Goal: Task Accomplishment & Management: Complete application form

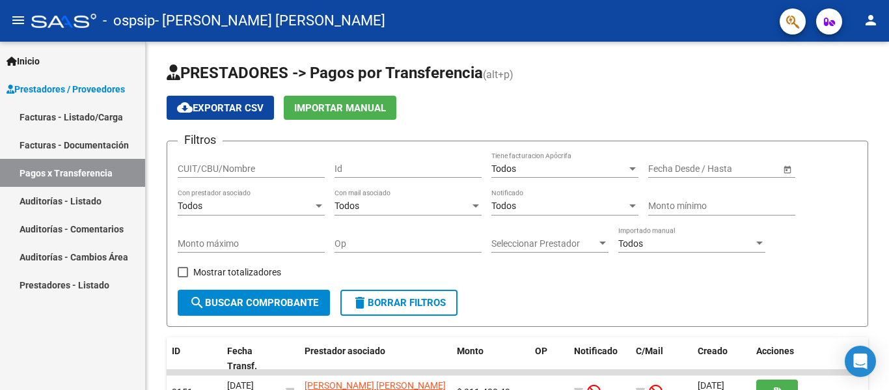
click at [90, 87] on span "Prestadores / Proveedores" at bounding box center [66, 89] width 118 height 14
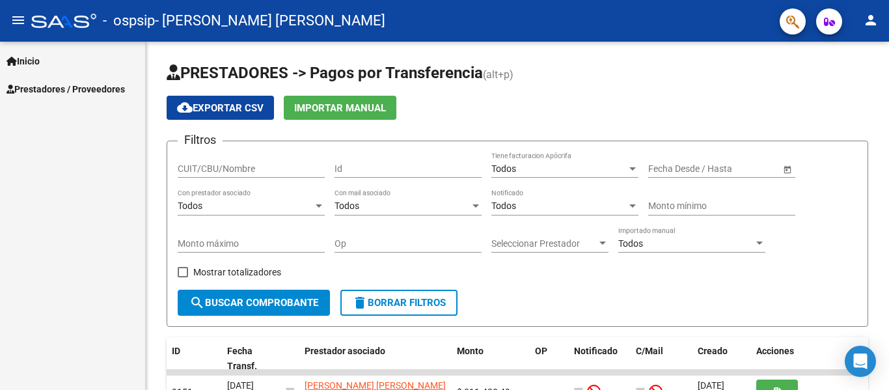
click at [90, 87] on span "Prestadores / Proveedores" at bounding box center [66, 89] width 118 height 14
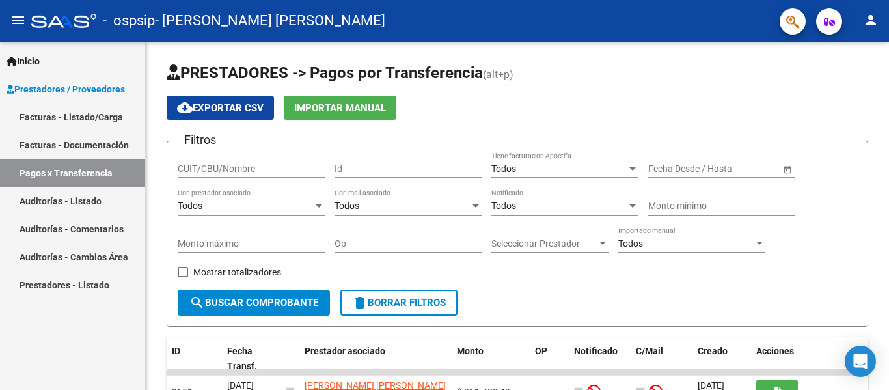
click at [93, 116] on link "Facturas - Listado/Carga" at bounding box center [72, 117] width 145 height 28
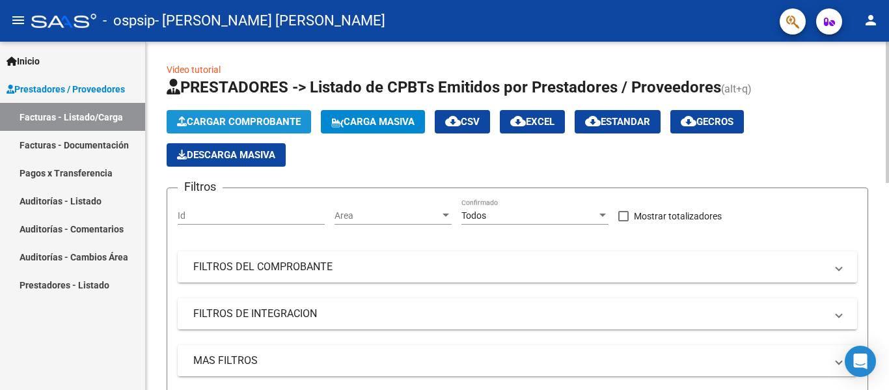
click at [271, 124] on span "Cargar Comprobante" at bounding box center [239, 122] width 124 height 12
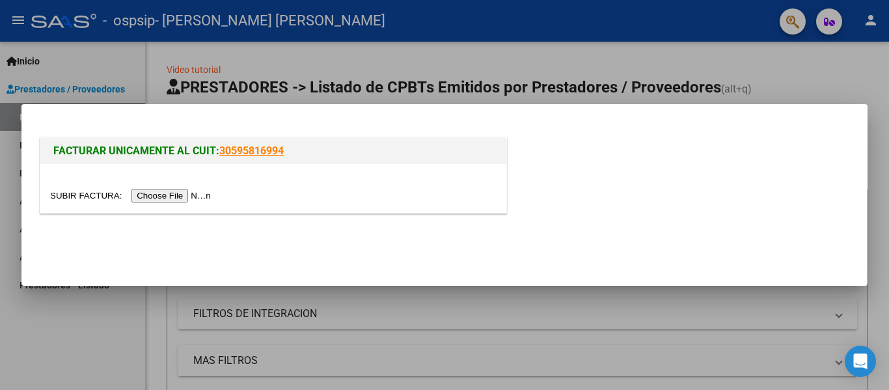
click at [184, 202] on input "file" at bounding box center [132, 196] width 165 height 14
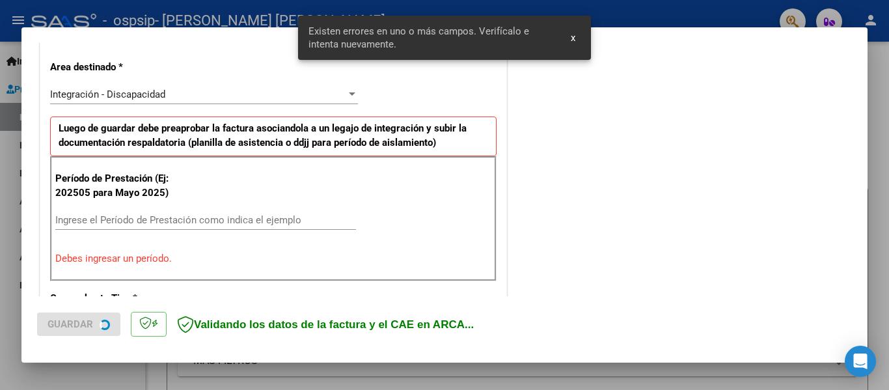
scroll to position [302, 0]
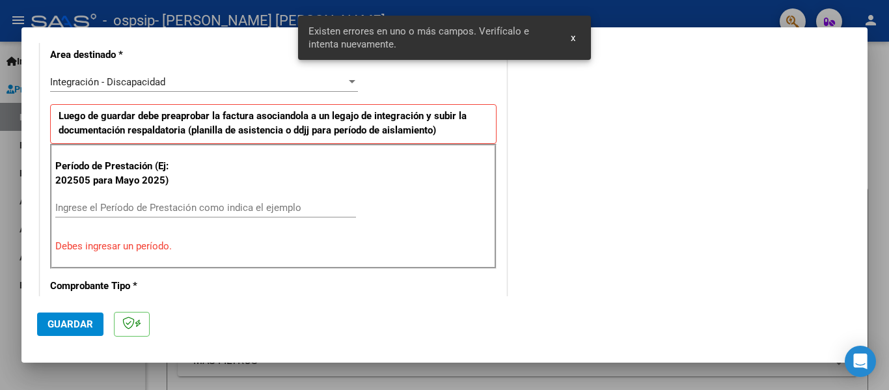
click at [118, 205] on input "Ingrese el Período de Prestación como indica el ejemplo" at bounding box center [205, 208] width 301 height 12
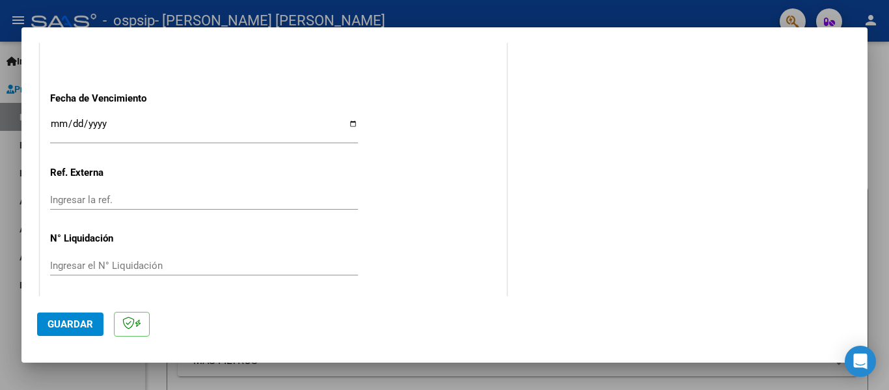
scroll to position [892, 0]
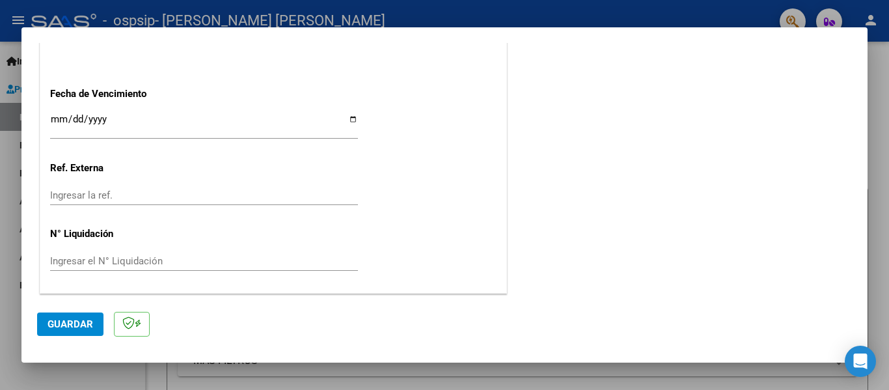
type input "202509"
click at [66, 322] on span "Guardar" at bounding box center [71, 324] width 46 height 12
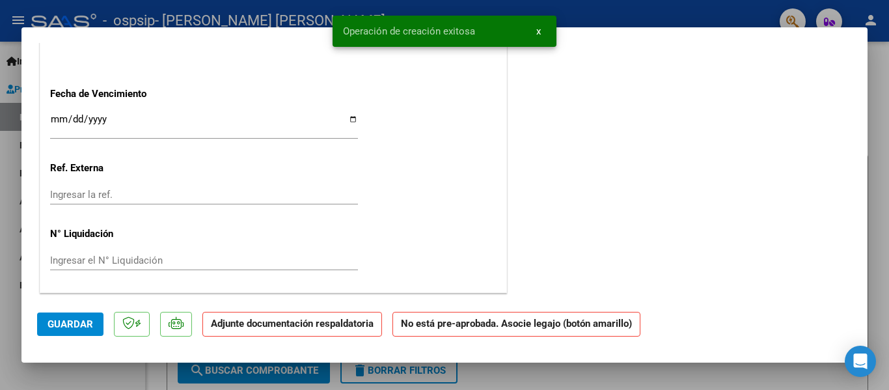
scroll to position [0, 0]
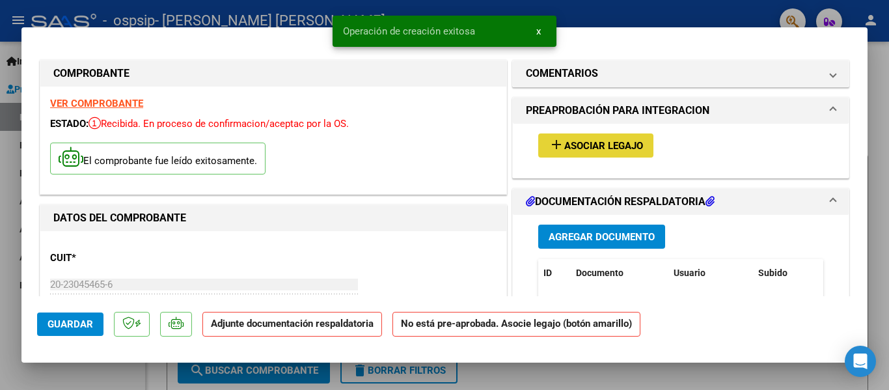
click at [605, 145] on span "Asociar Legajo" at bounding box center [603, 146] width 79 height 12
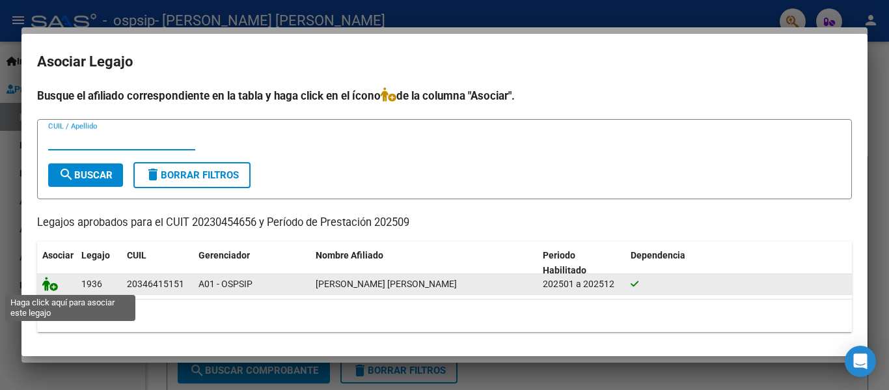
click at [51, 284] on icon at bounding box center [50, 284] width 16 height 14
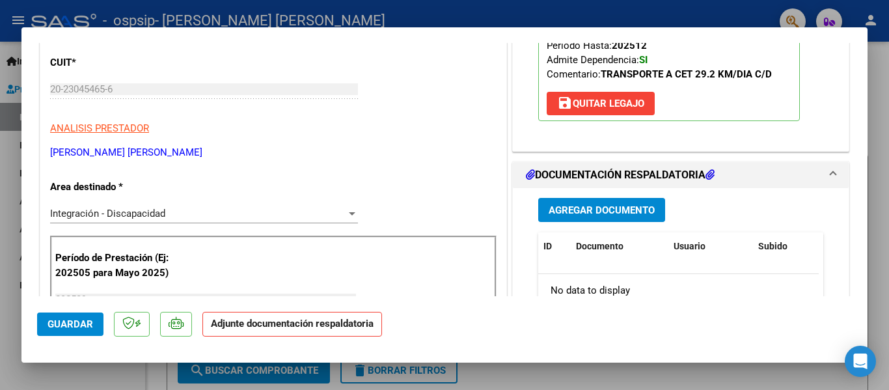
scroll to position [260, 0]
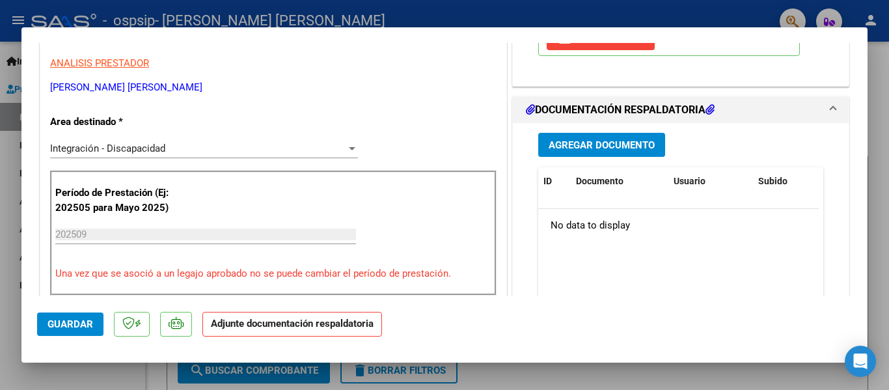
click at [584, 148] on span "Agregar Documento" at bounding box center [602, 145] width 106 height 12
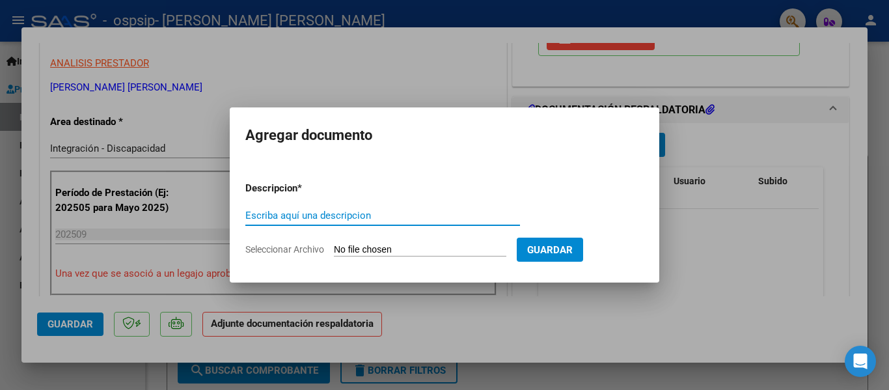
type input "f"
type input "FACTURA"
click at [389, 248] on input "Seleccionar Archivo" at bounding box center [420, 250] width 172 height 12
type input "C:\fakepath\20230454656_011_00003_00000420.pdf"
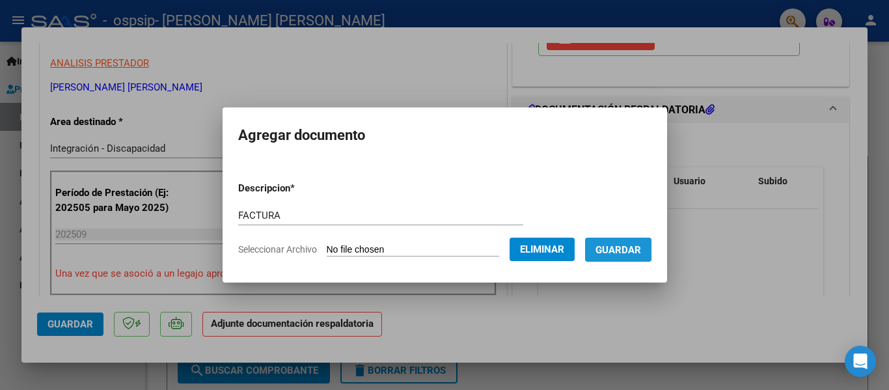
click at [626, 249] on span "Guardar" at bounding box center [619, 250] width 46 height 12
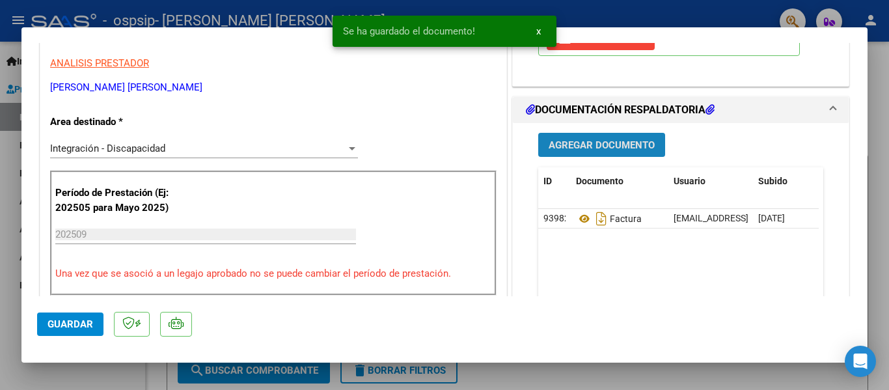
click at [556, 141] on span "Agregar Documento" at bounding box center [602, 145] width 106 height 12
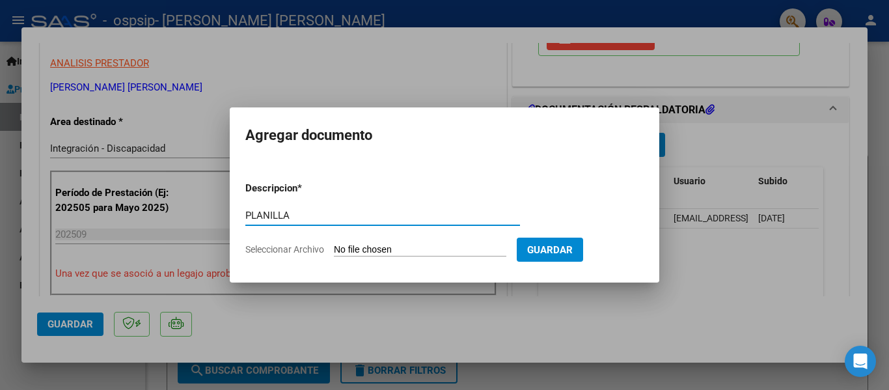
type input "PLANILLA"
click at [378, 248] on input "Seleccionar Archivo" at bounding box center [420, 250] width 172 height 12
type input "C:\fakepath\PLANILLA.pdf"
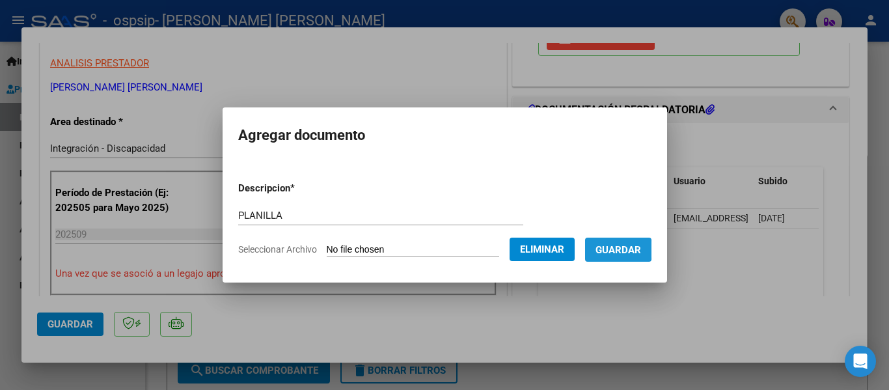
click at [627, 249] on span "Guardar" at bounding box center [619, 250] width 46 height 12
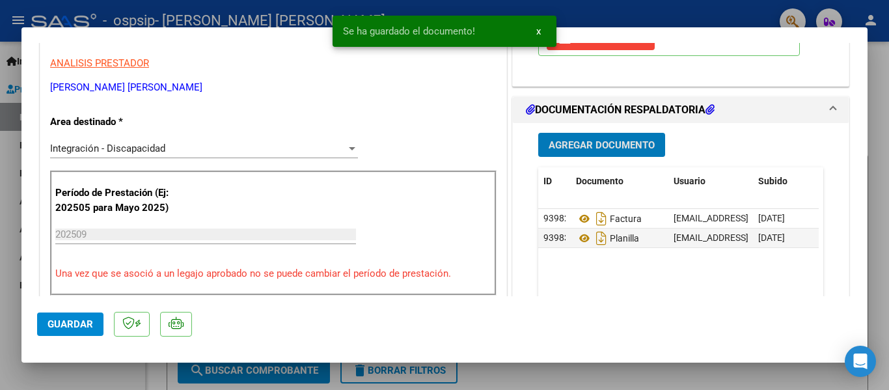
click at [622, 143] on span "Agregar Documento" at bounding box center [602, 145] width 106 height 12
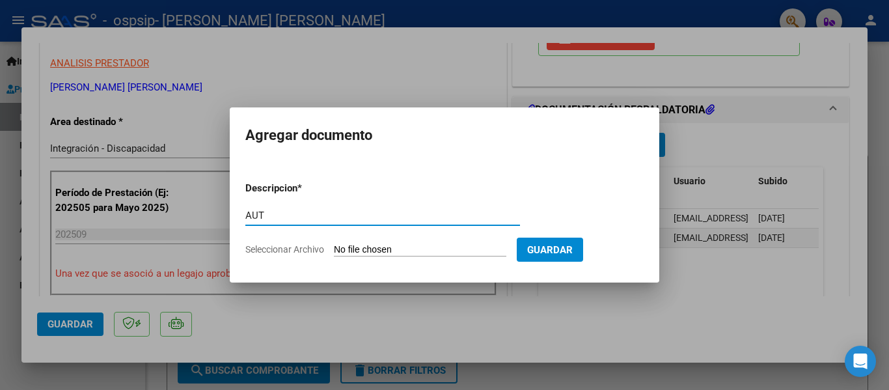
type input "AUT"
click at [393, 254] on input "Seleccionar Archivo" at bounding box center [420, 250] width 172 height 12
type input "C:\fakepath\[PERSON_NAME] [PERSON_NAME] TRANSP AUTORIZACION 2025 SEGUN RESOLUCI…"
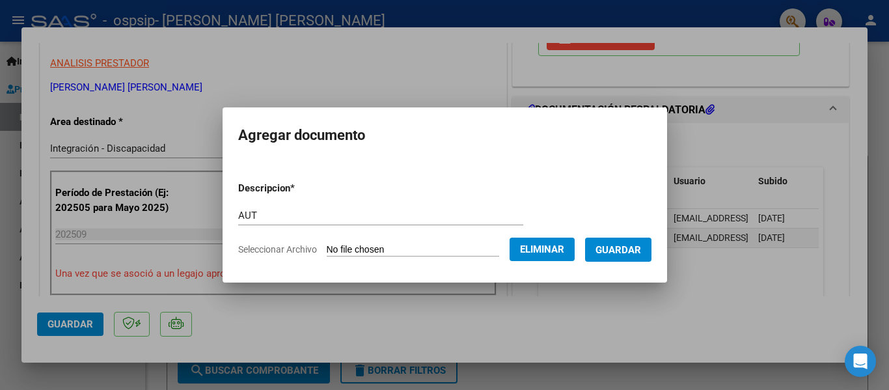
click at [626, 247] on span "Guardar" at bounding box center [619, 250] width 46 height 12
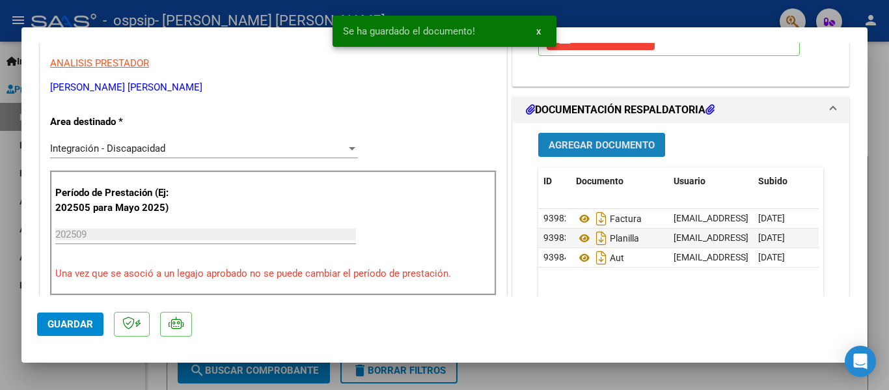
click at [585, 141] on span "Agregar Documento" at bounding box center [602, 145] width 106 height 12
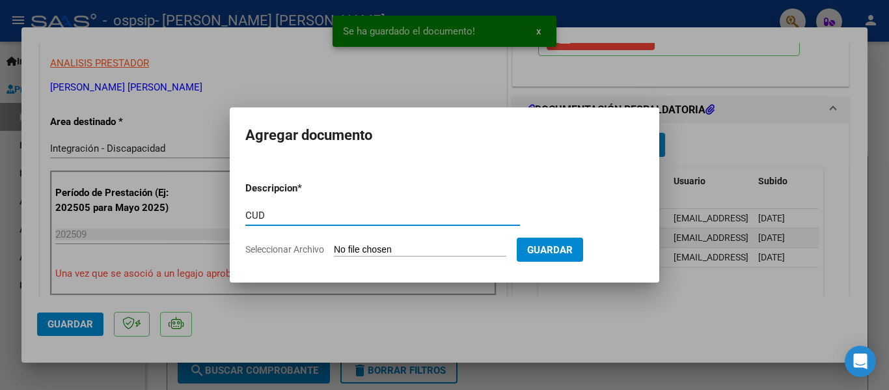
type input "CUD"
click at [406, 244] on input "Seleccionar Archivo" at bounding box center [420, 250] width 172 height 12
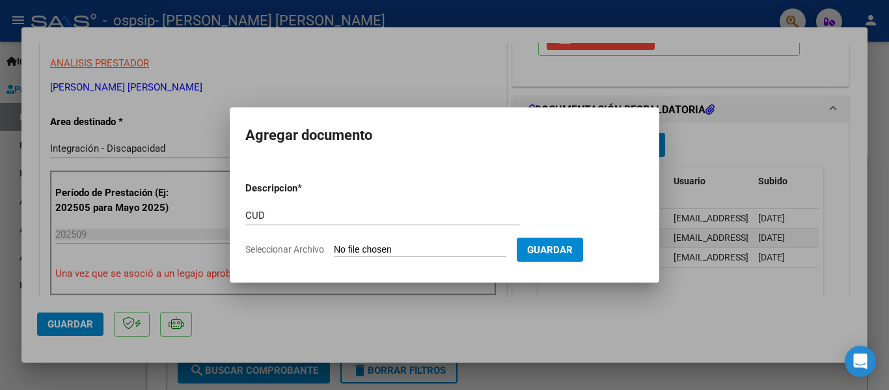
type input "C:\fakepath\C.U.D..jpeg"
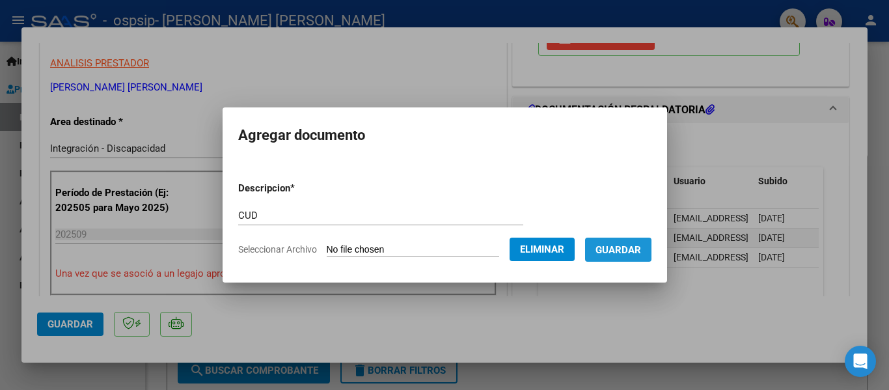
click at [633, 244] on span "Guardar" at bounding box center [619, 250] width 46 height 12
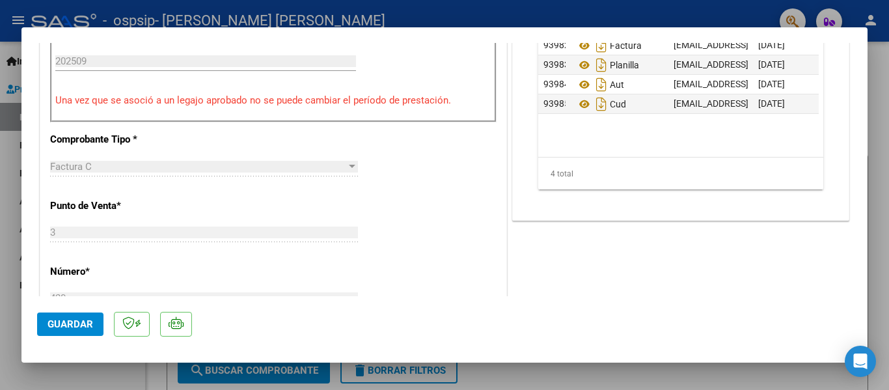
scroll to position [586, 0]
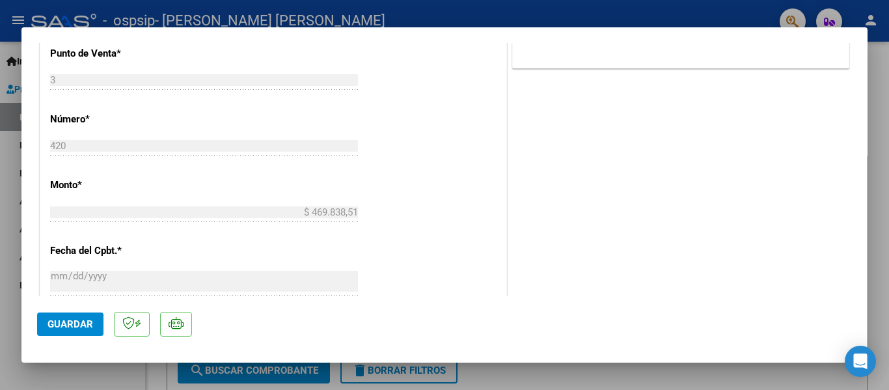
click at [62, 323] on span "Guardar" at bounding box center [71, 324] width 46 height 12
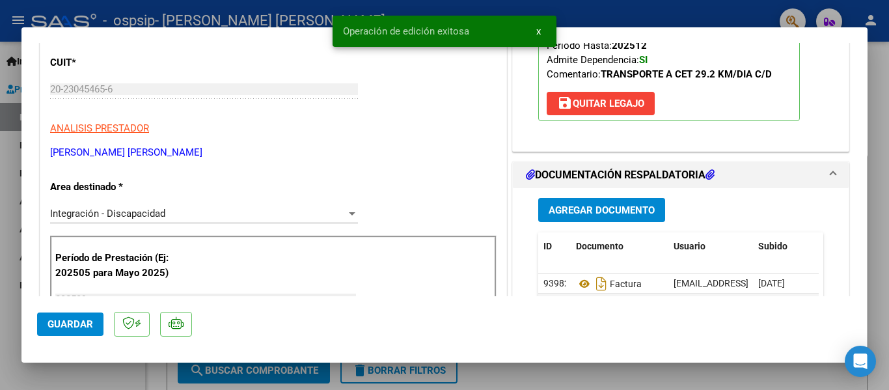
scroll to position [0, 0]
